Goal: Task Accomplishment & Management: Manage account settings

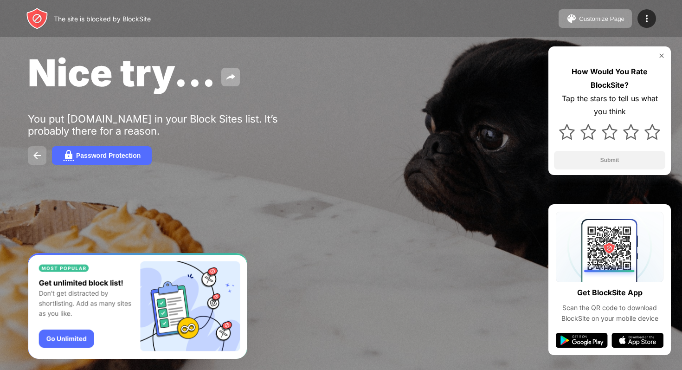
click at [38, 159] on img at bounding box center [37, 155] width 11 height 11
